Goal: Task Accomplishment & Management: Use online tool/utility

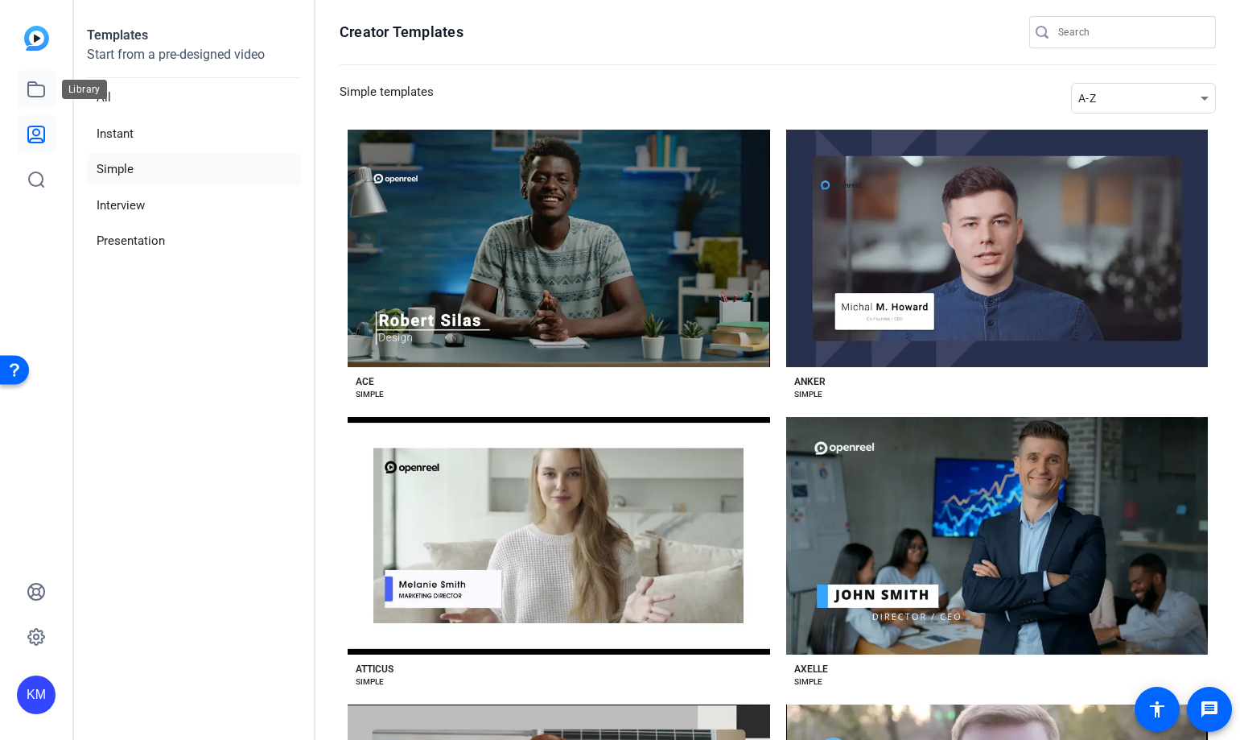
click at [35, 81] on icon at bounding box center [36, 89] width 19 height 19
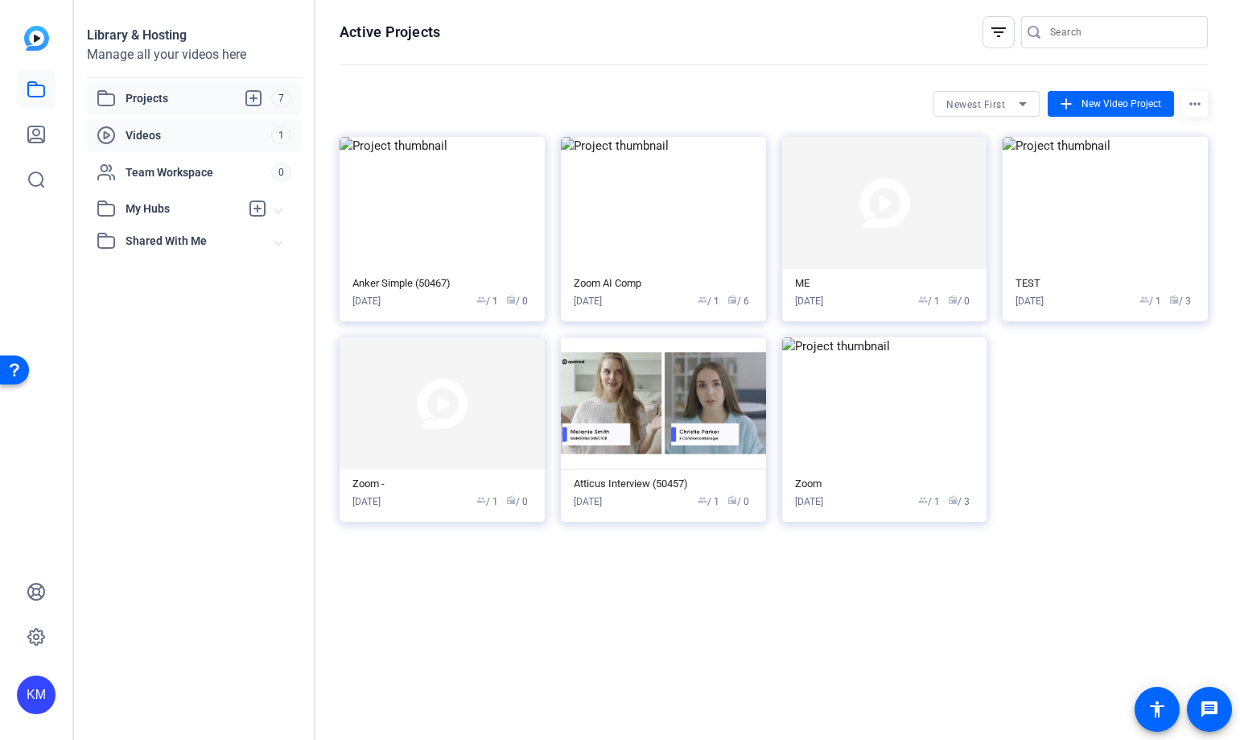
click at [235, 133] on span "Videos" at bounding box center [199, 135] width 146 height 16
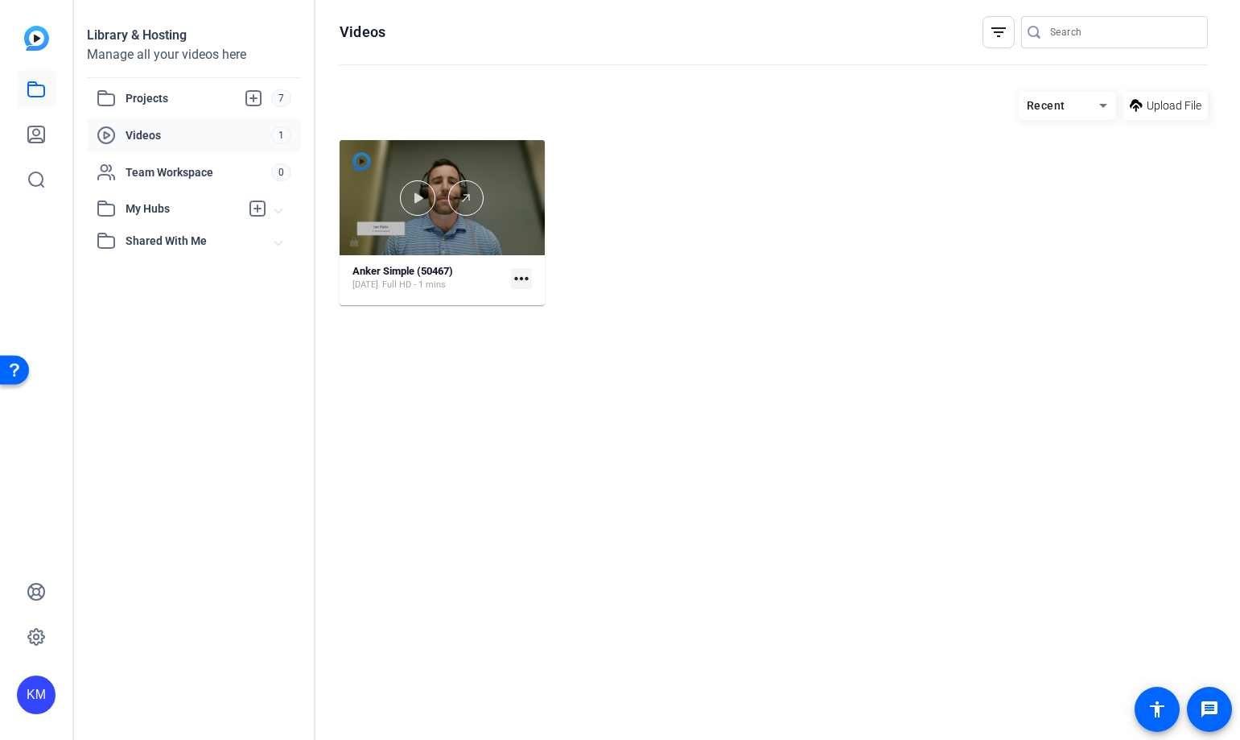
click at [434, 223] on div at bounding box center [442, 197] width 205 height 115
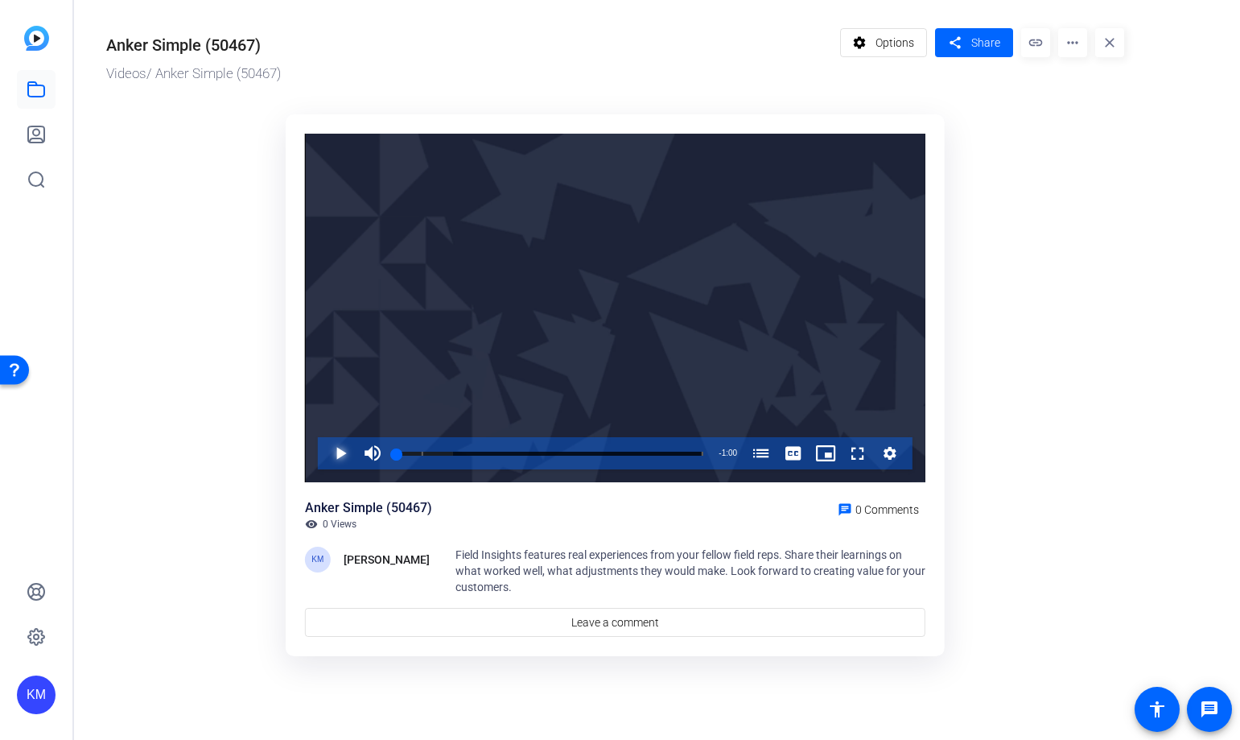
click at [324, 456] on span "Video Player" at bounding box center [324, 453] width 0 height 32
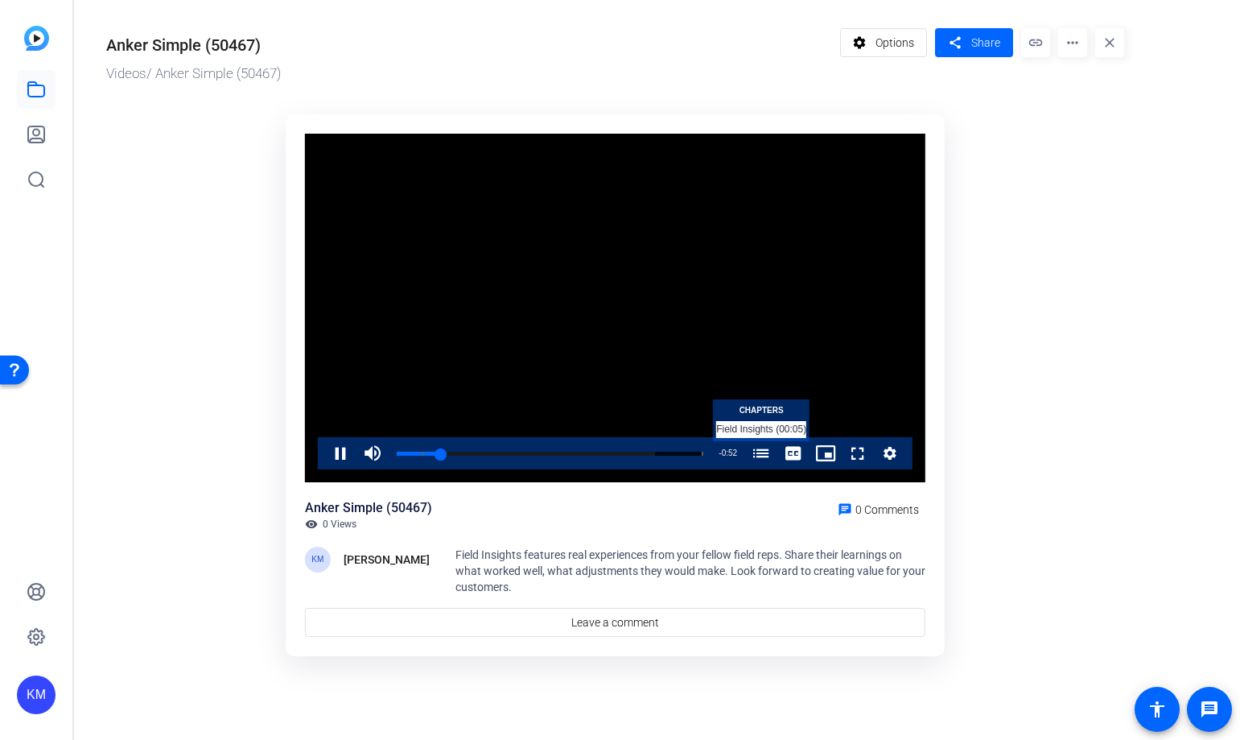
click at [763, 451] on span "Video Player" at bounding box center [761, 453] width 32 height 32
click at [1066, 56] on mat-icon "more_horiz" at bounding box center [1072, 42] width 29 height 29
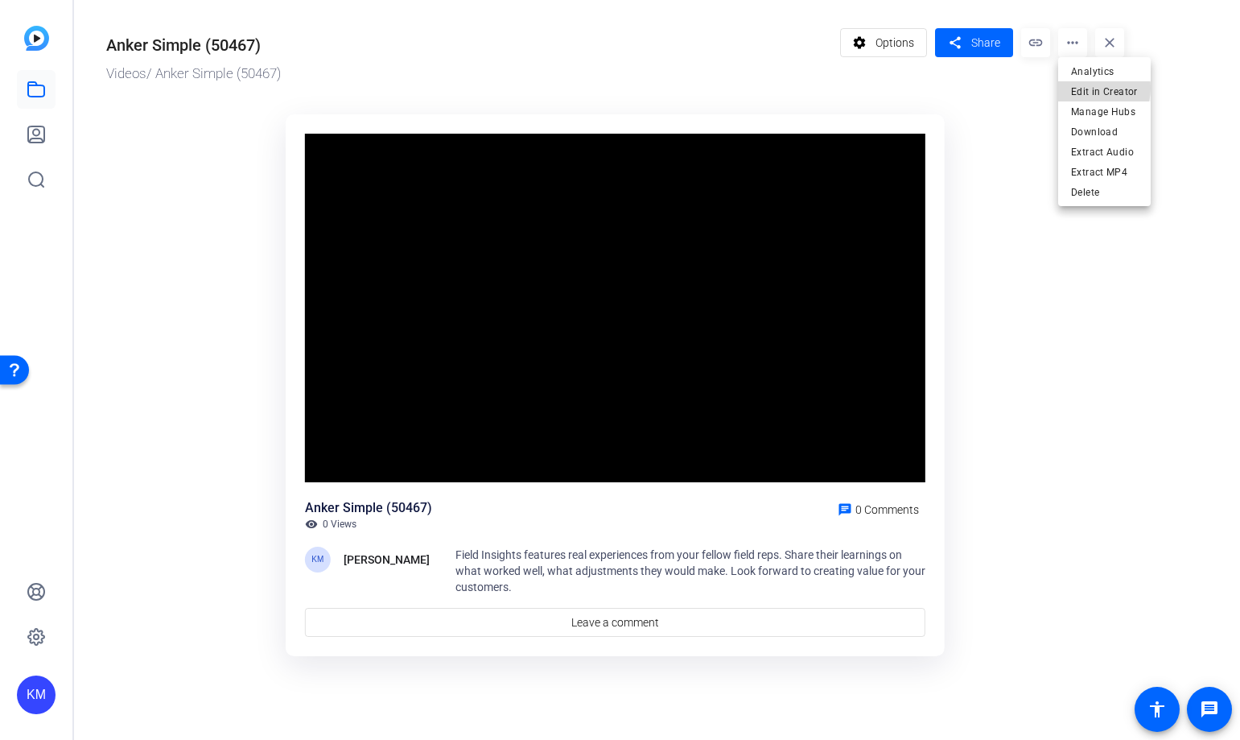
click at [1090, 88] on span "Edit in Creator" at bounding box center [1104, 91] width 67 height 19
